Goal: Task Accomplishment & Management: Use online tool/utility

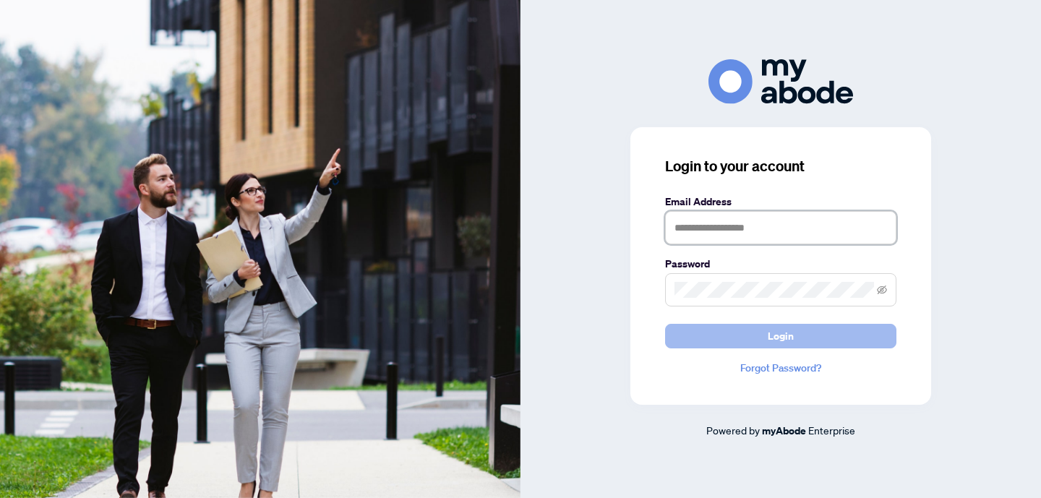
type input "**********"
click at [794, 335] on button "Login" at bounding box center [780, 336] width 231 height 25
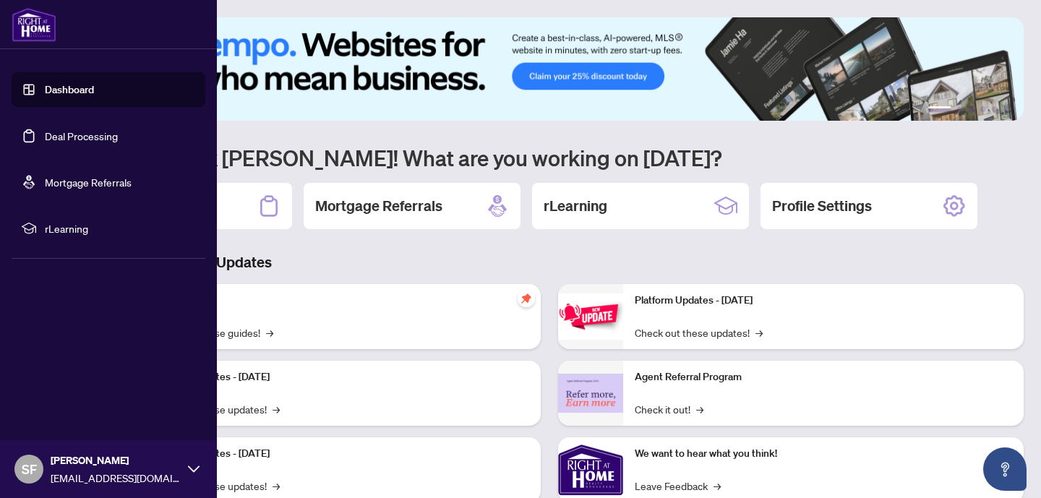
click at [56, 130] on link "Deal Processing" at bounding box center [81, 135] width 73 height 13
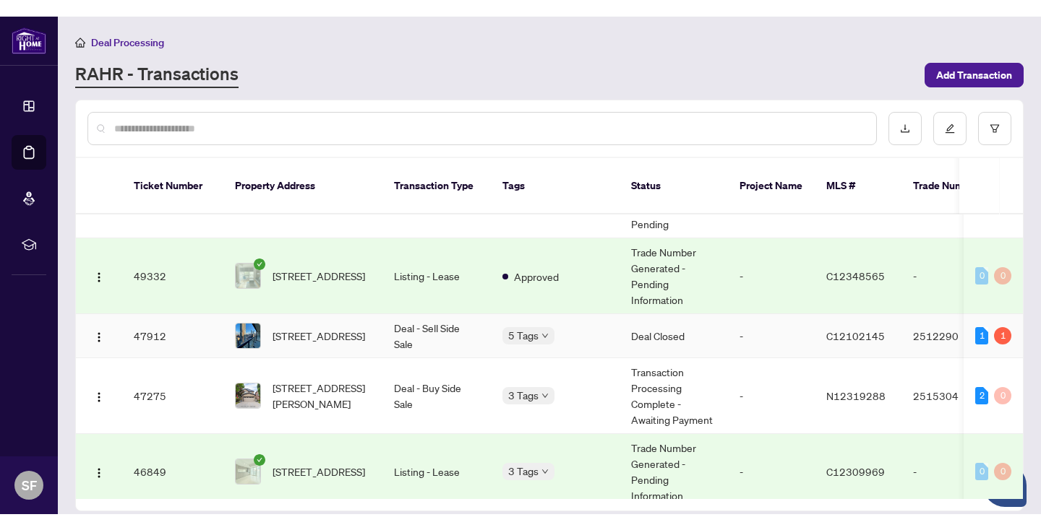
scroll to position [373, 0]
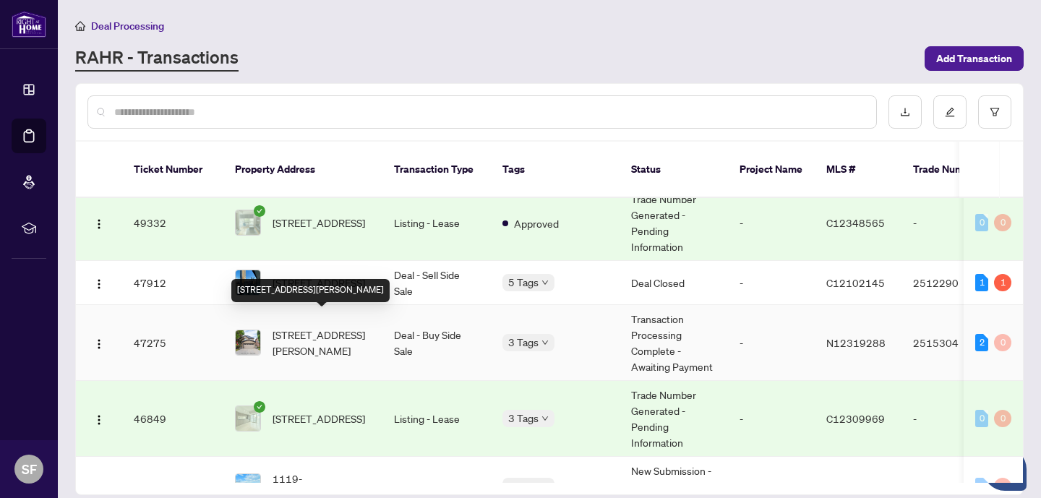
click at [336, 327] on span "[STREET_ADDRESS][PERSON_NAME]" at bounding box center [321, 343] width 98 height 32
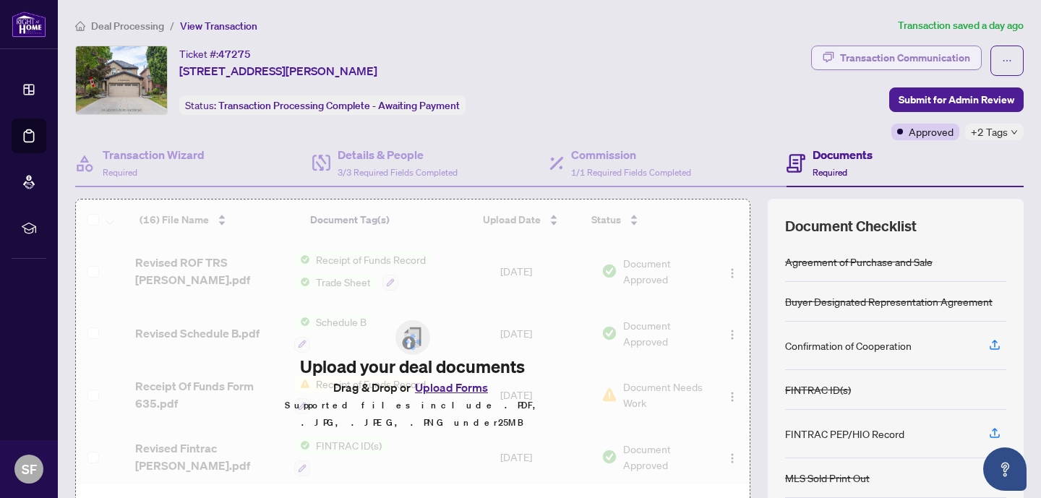
click at [896, 56] on div "Transaction Communication" at bounding box center [905, 57] width 130 height 23
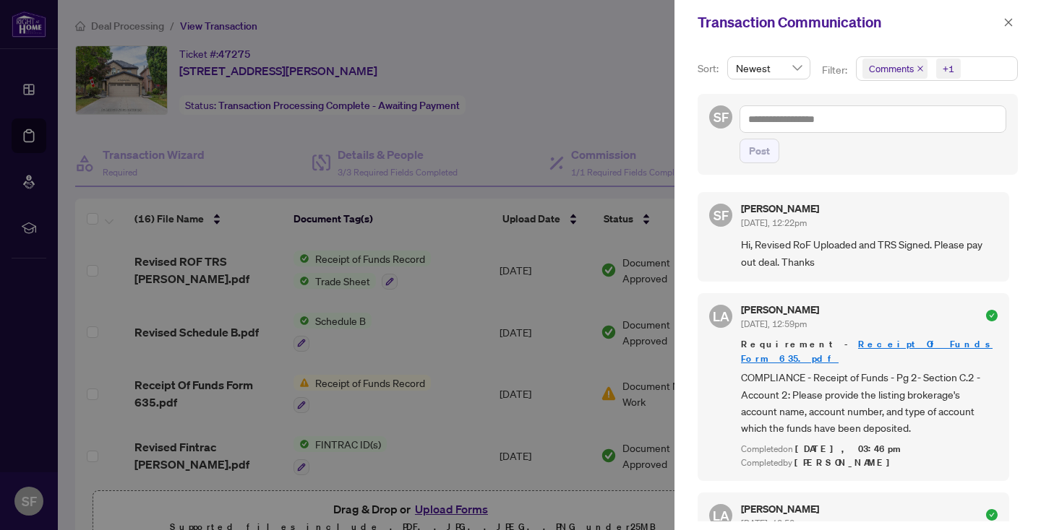
click at [1006, 20] on icon "close" at bounding box center [1008, 22] width 10 height 10
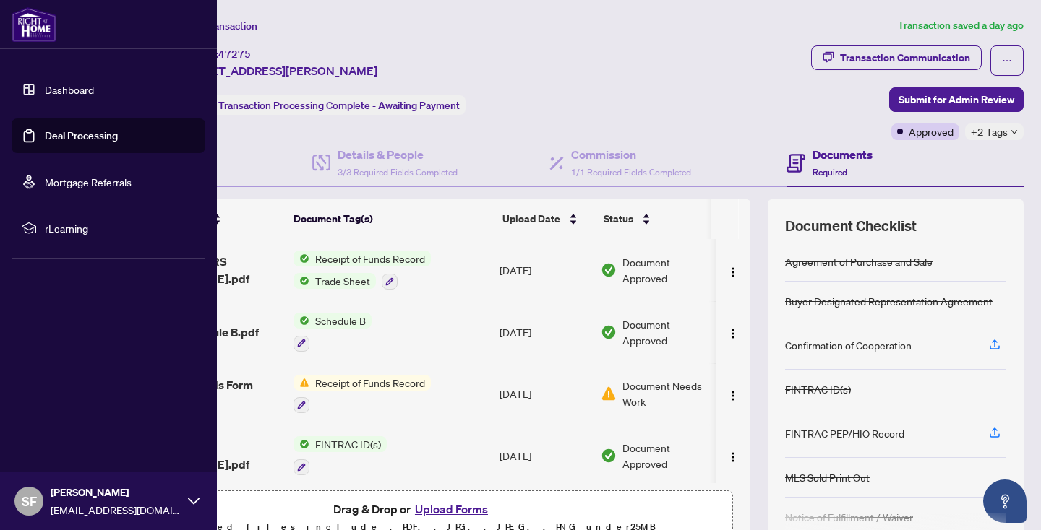
click at [45, 134] on link "Deal Processing" at bounding box center [81, 135] width 73 height 13
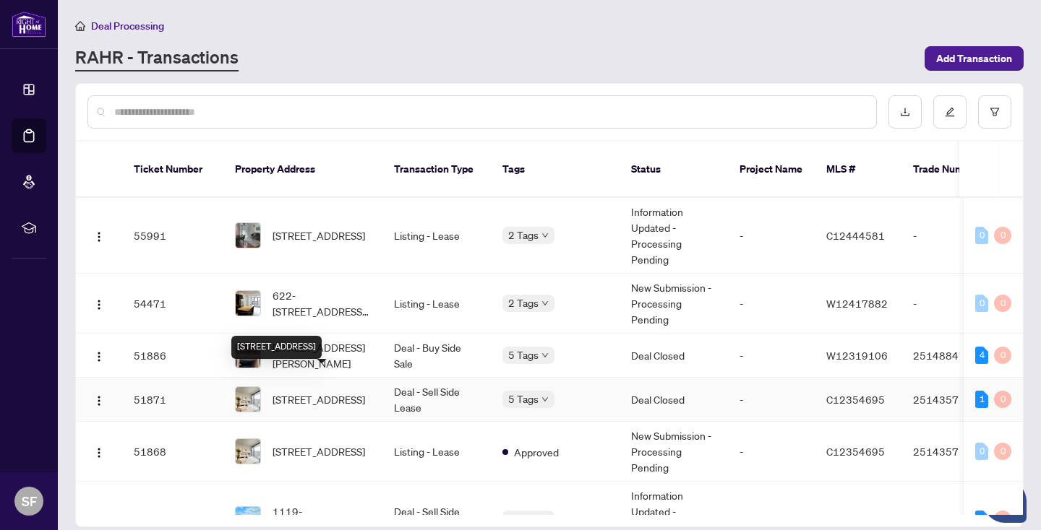
click at [354, 392] on span "[STREET_ADDRESS]" at bounding box center [318, 400] width 92 height 16
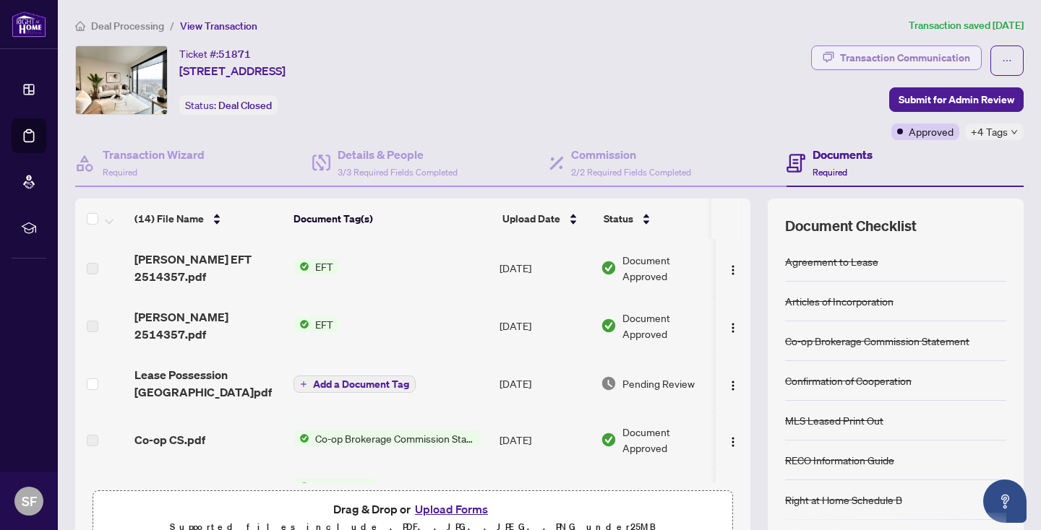
click at [922, 55] on div "Transaction Communication" at bounding box center [905, 57] width 130 height 23
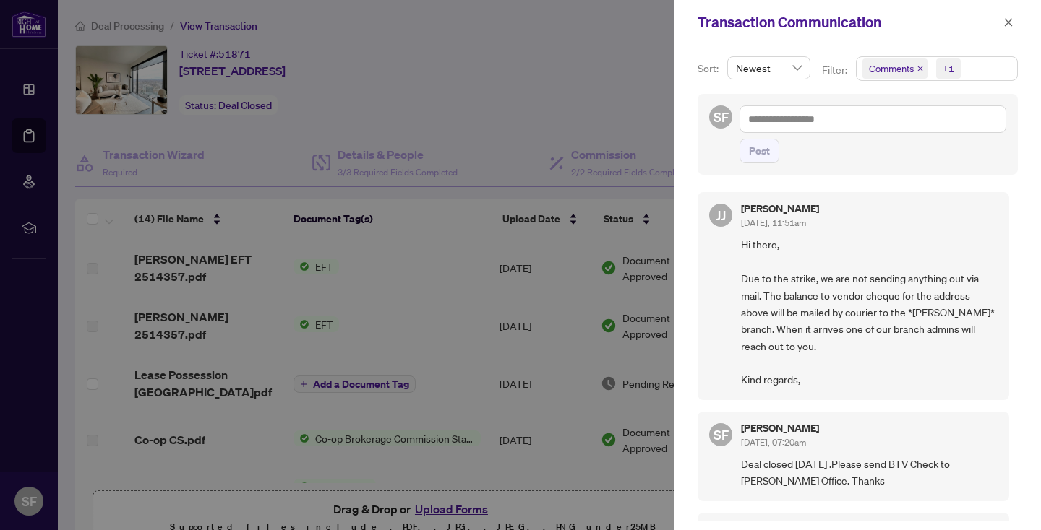
click at [1009, 23] on icon "close" at bounding box center [1008, 22] width 8 height 8
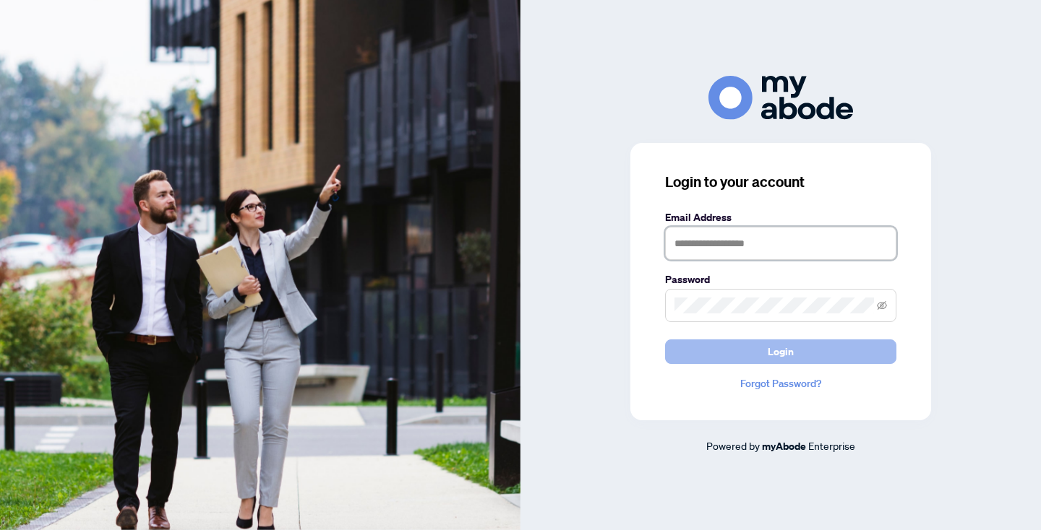
type input "**********"
click at [814, 352] on button "Login" at bounding box center [780, 352] width 231 height 25
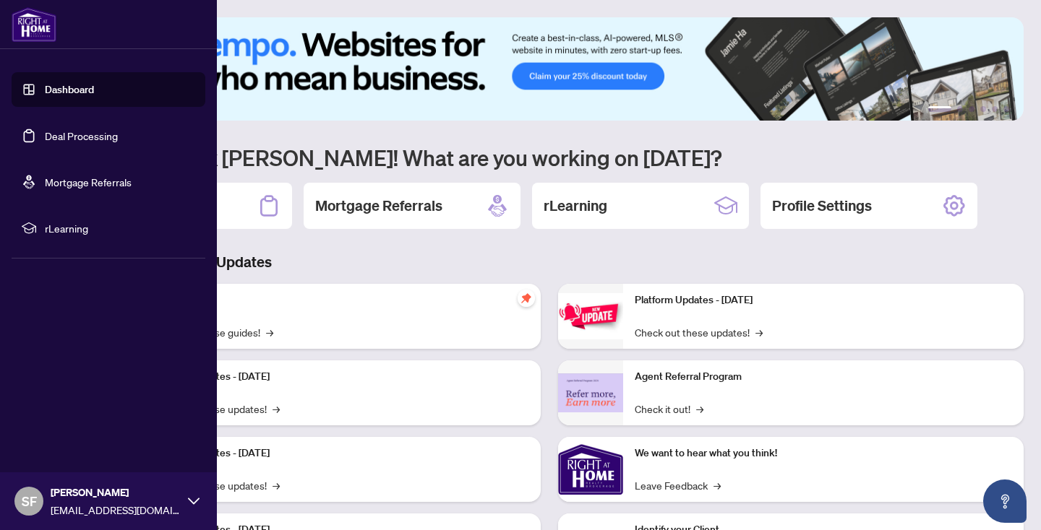
click at [48, 129] on link "Deal Processing" at bounding box center [81, 135] width 73 height 13
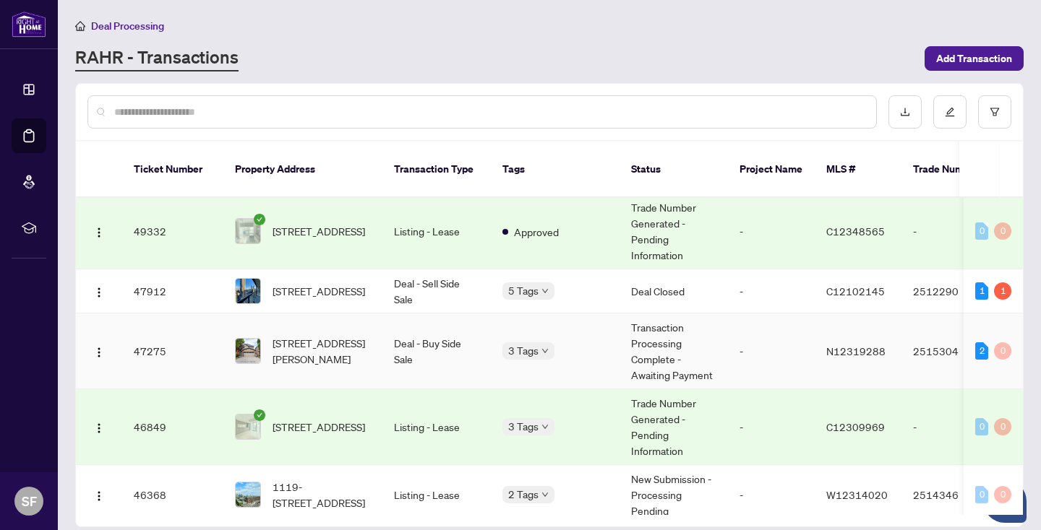
scroll to position [362, 0]
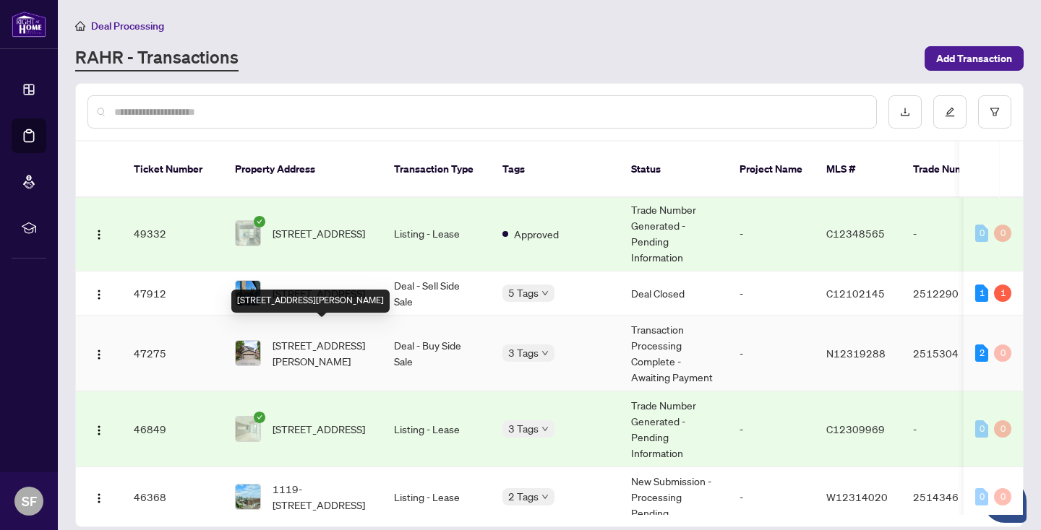
click at [330, 337] on span "[STREET_ADDRESS][PERSON_NAME]" at bounding box center [321, 353] width 98 height 32
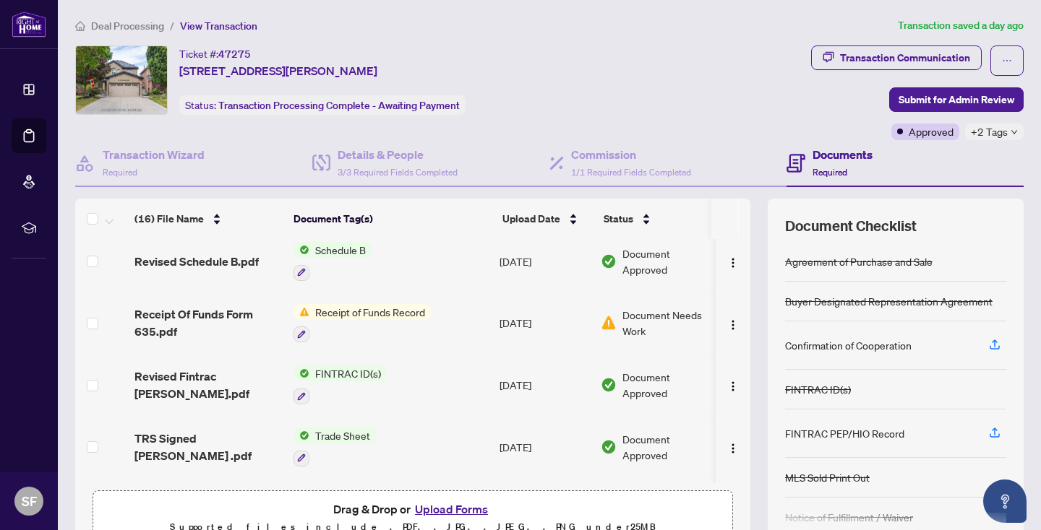
scroll to position [25, 0]
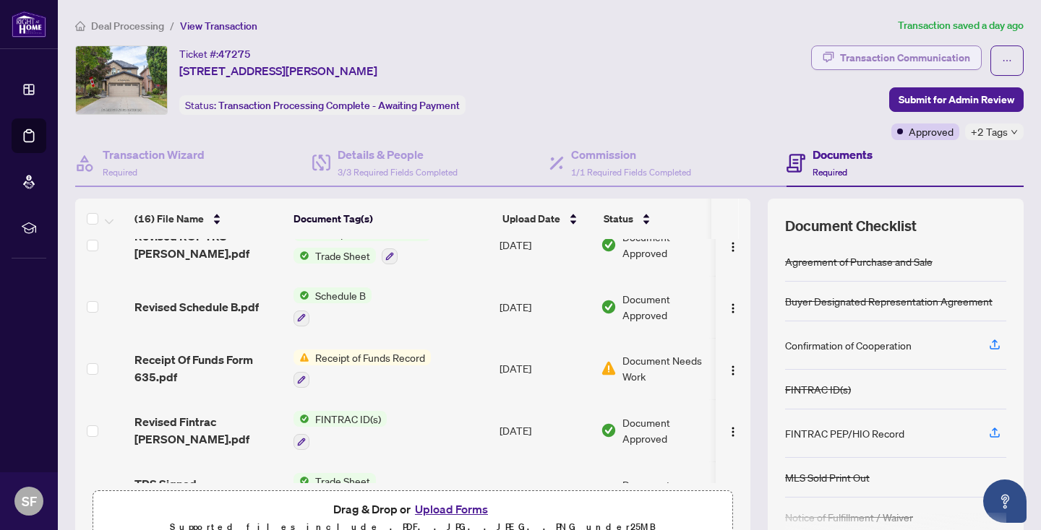
click at [919, 55] on div "Transaction Communication" at bounding box center [905, 57] width 130 height 23
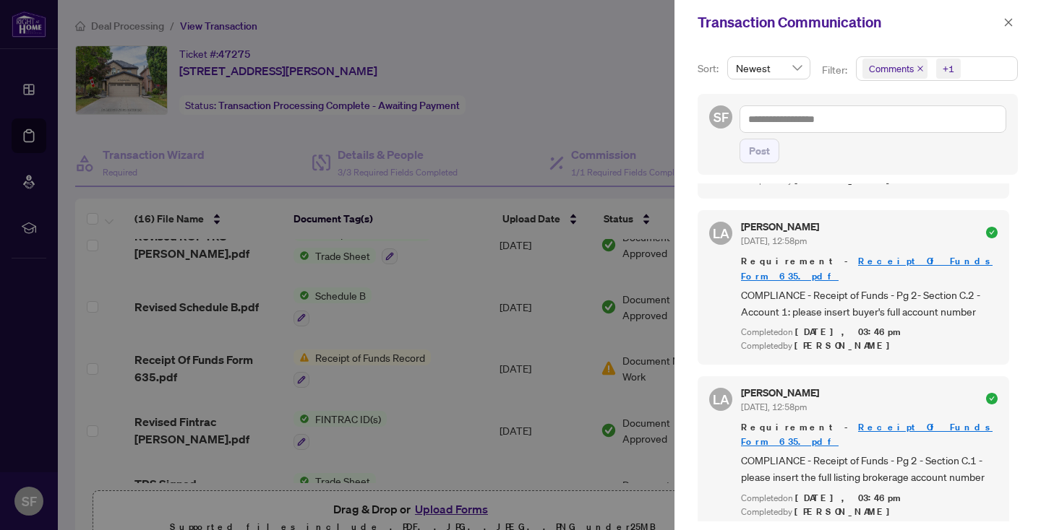
scroll to position [0, 0]
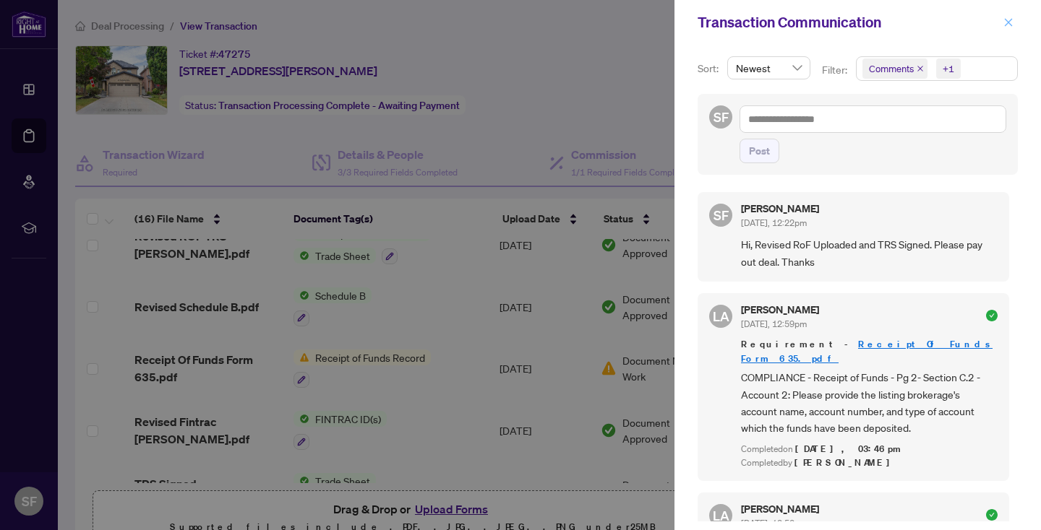
click at [1006, 22] on icon "close" at bounding box center [1008, 22] width 10 height 10
